Goal: Information Seeking & Learning: Learn about a topic

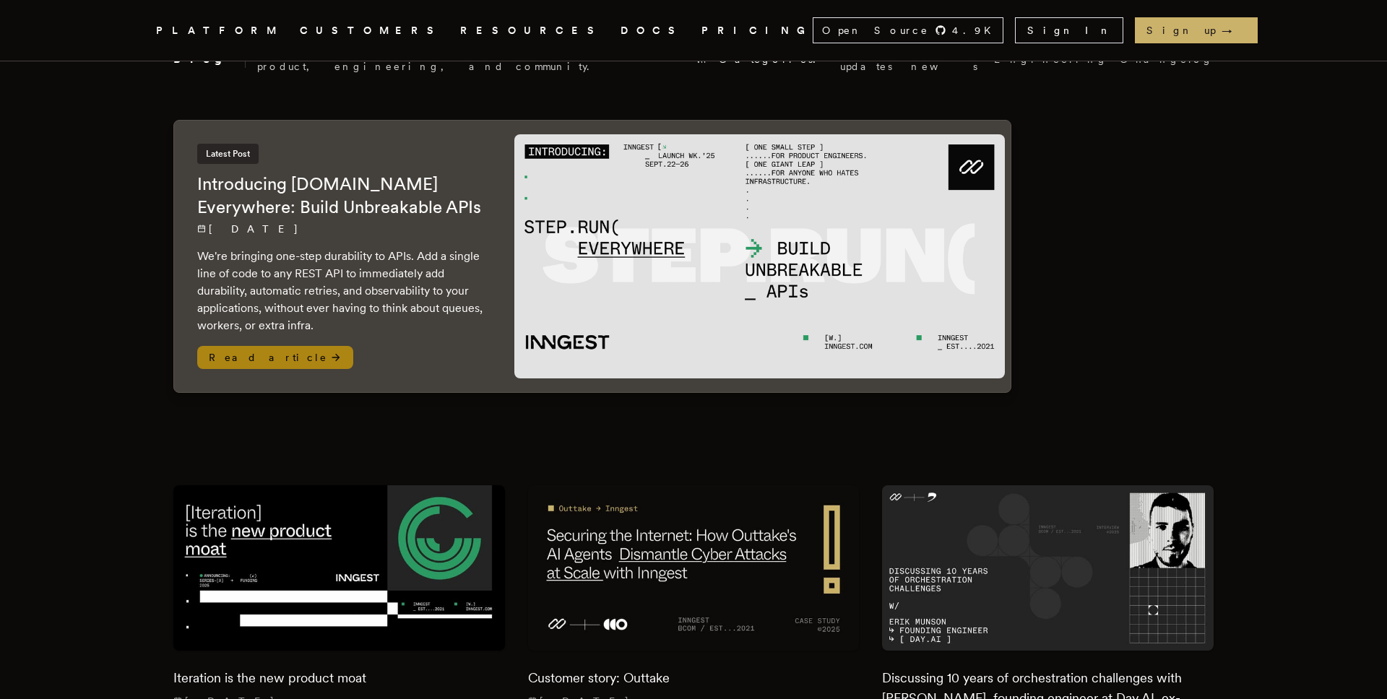
scroll to position [80, 0]
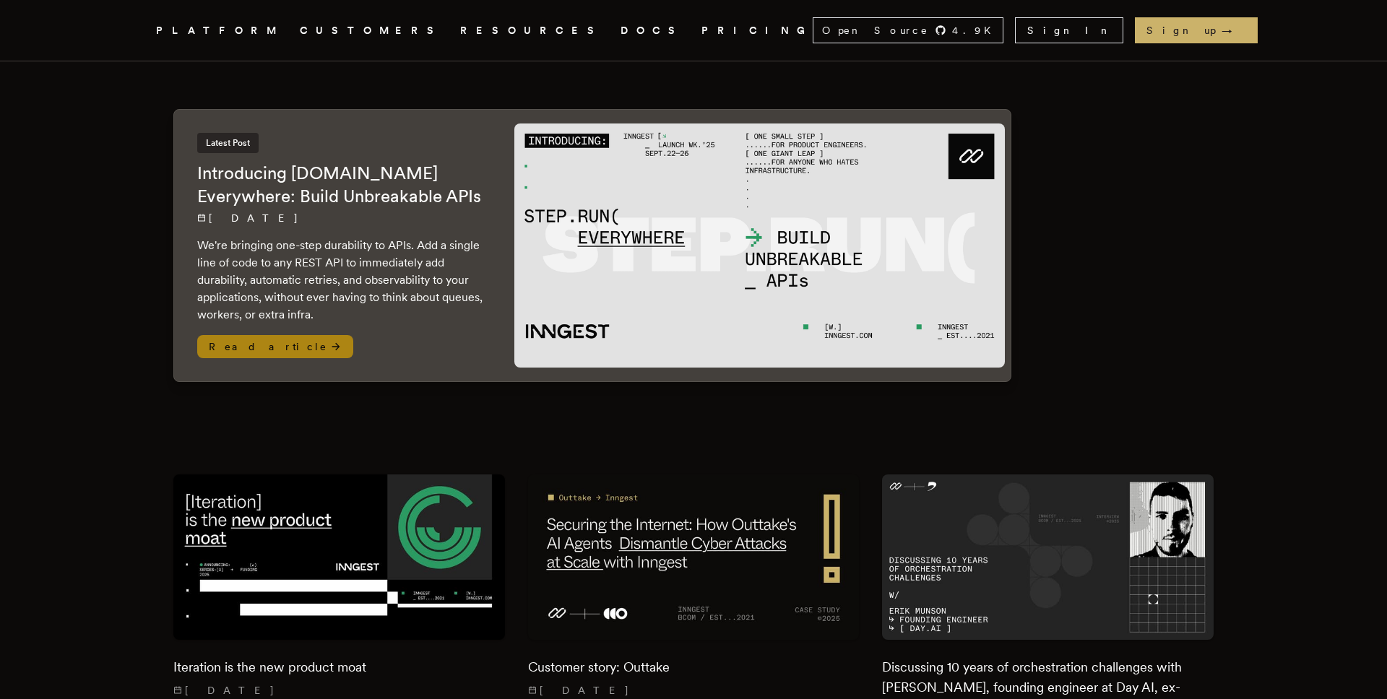
click at [470, 225] on div "Latest Post Introducing [DOMAIN_NAME] Everywhere: Build Unbreakable APIs [DATE]…" at bounding box center [341, 228] width 288 height 191
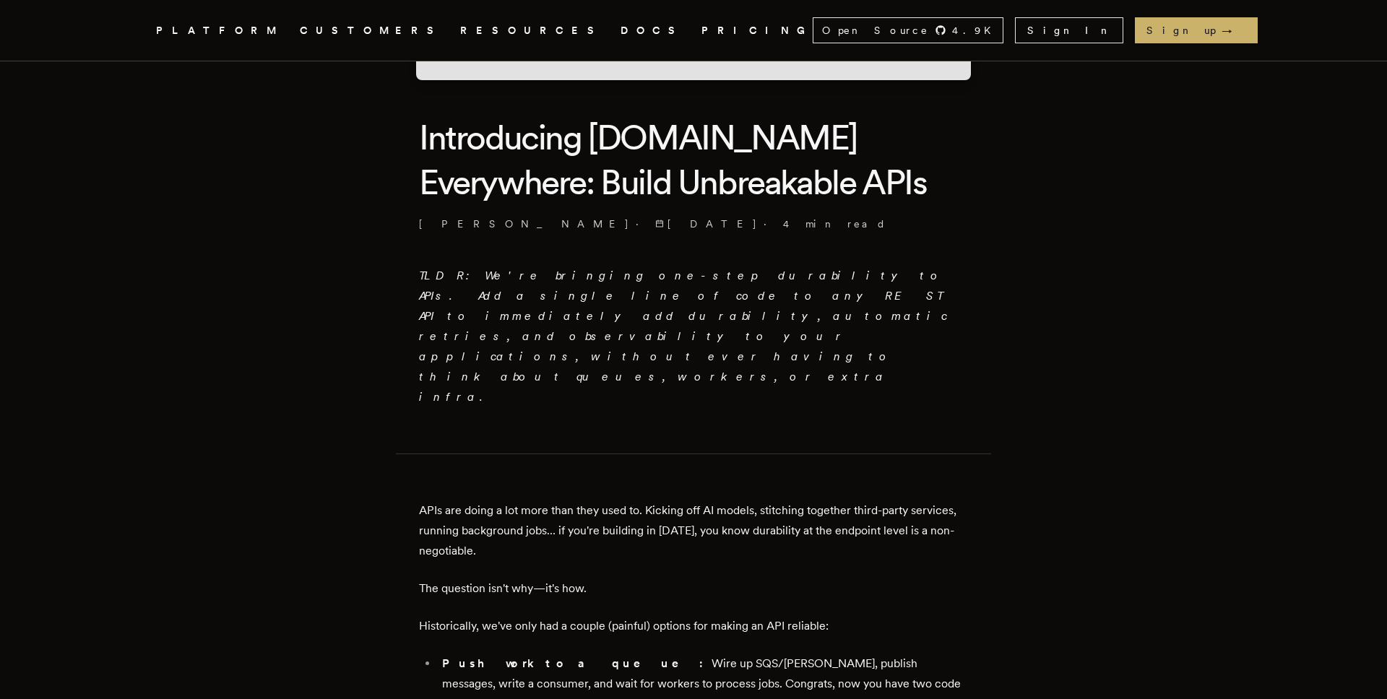
click at [827, 501] on p "APIs are doing a lot more than they used to. Kicking off AI models, stitching t…" at bounding box center [693, 531] width 549 height 61
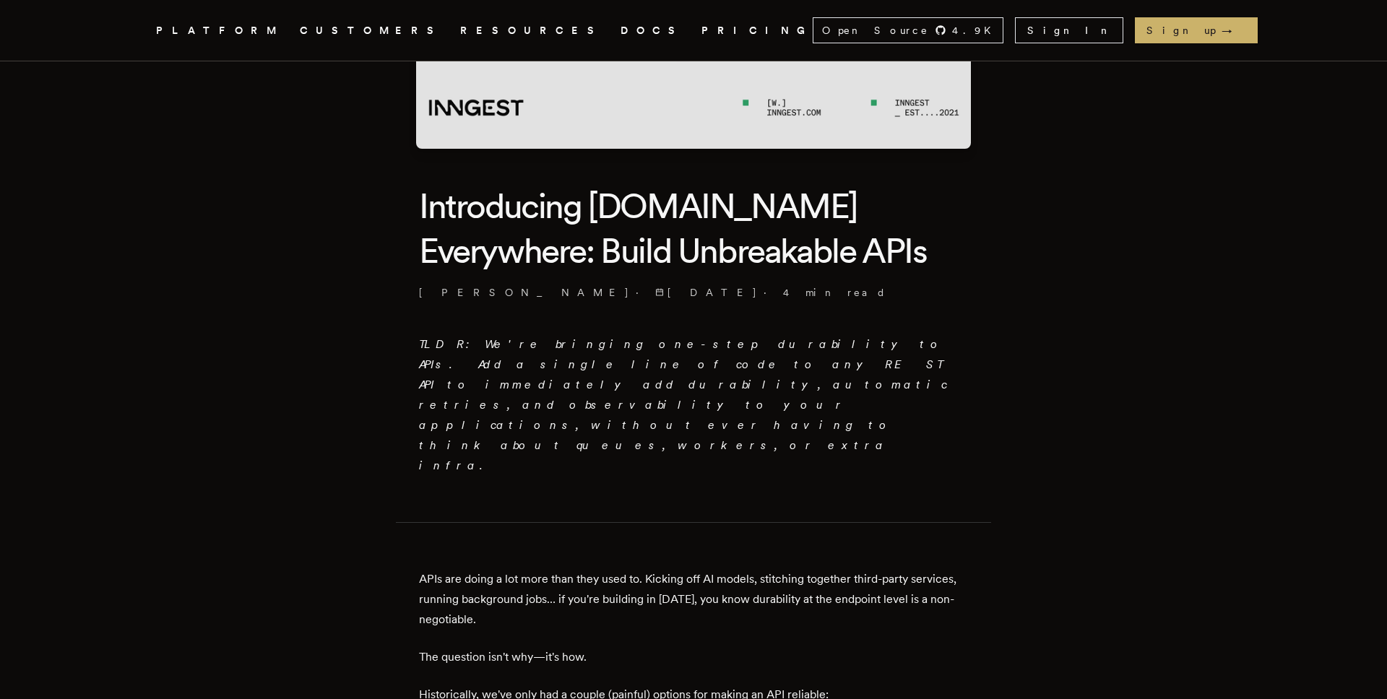
scroll to position [264, 0]
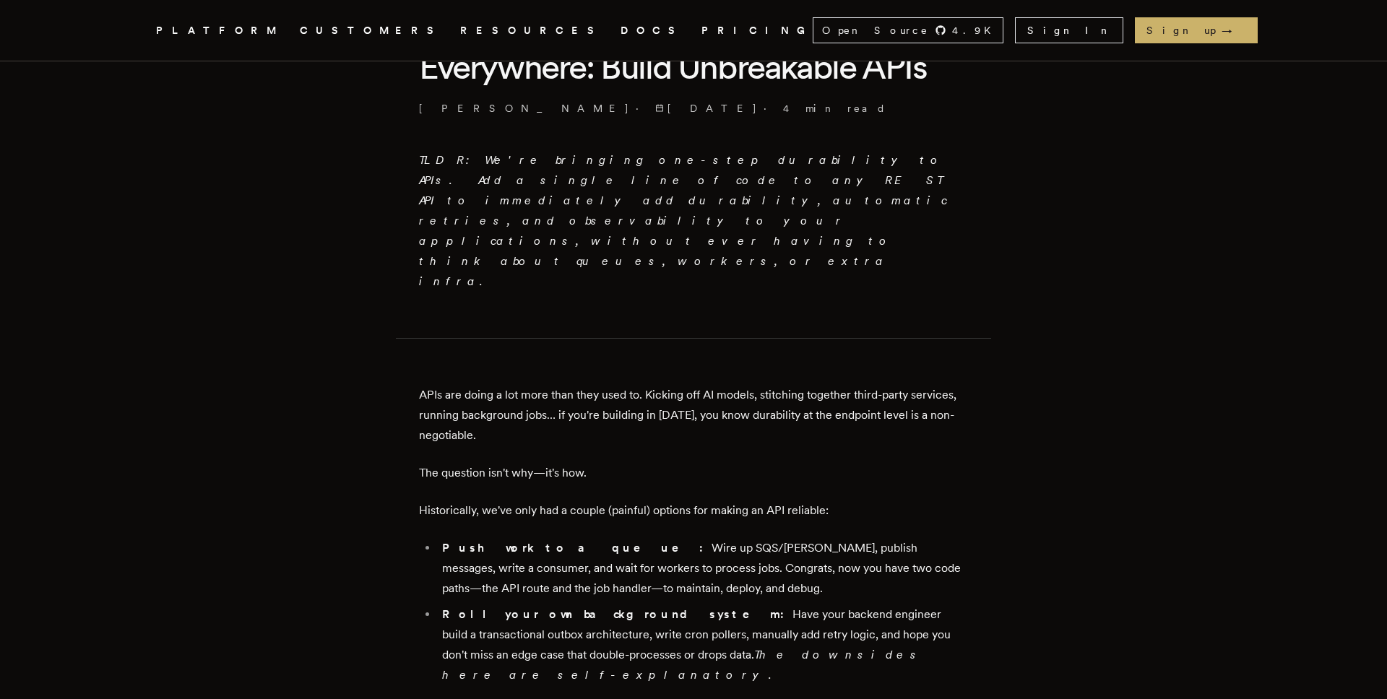
scroll to position [446, 0]
